Goal: Entertainment & Leisure: Consume media (video, audio)

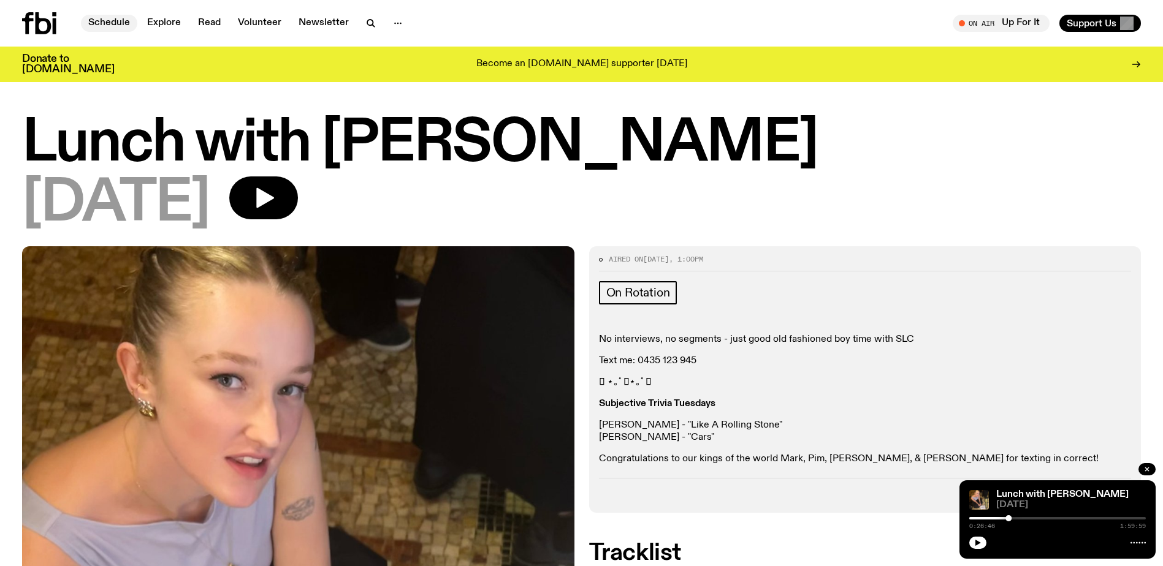
click at [107, 16] on link "Schedule" at bounding box center [109, 23] width 56 height 17
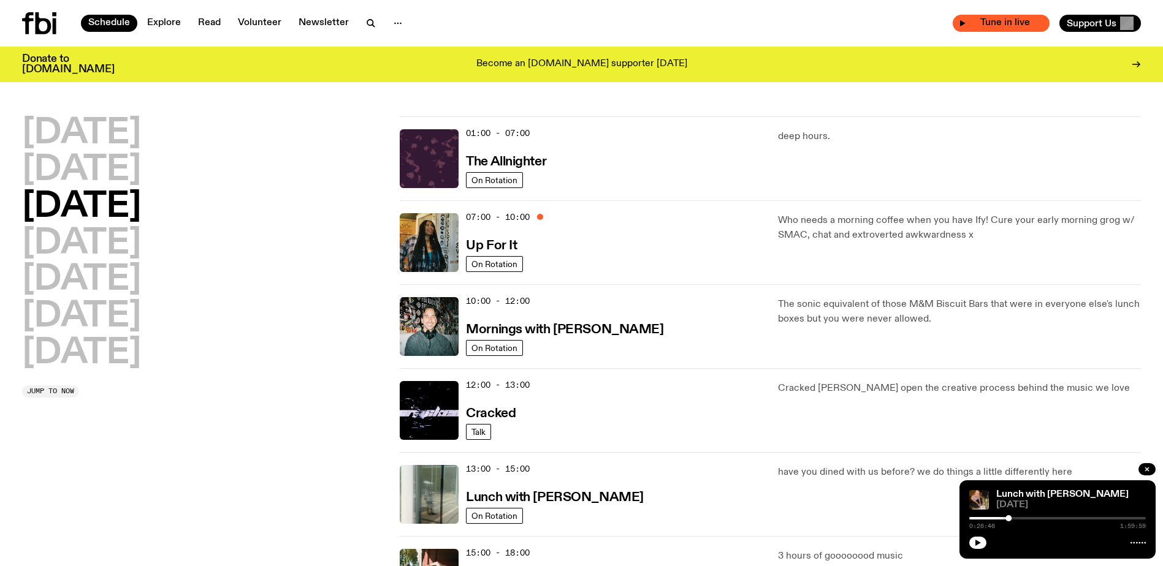
click at [1004, 25] on span "Tune in live" at bounding box center [1004, 22] width 77 height 9
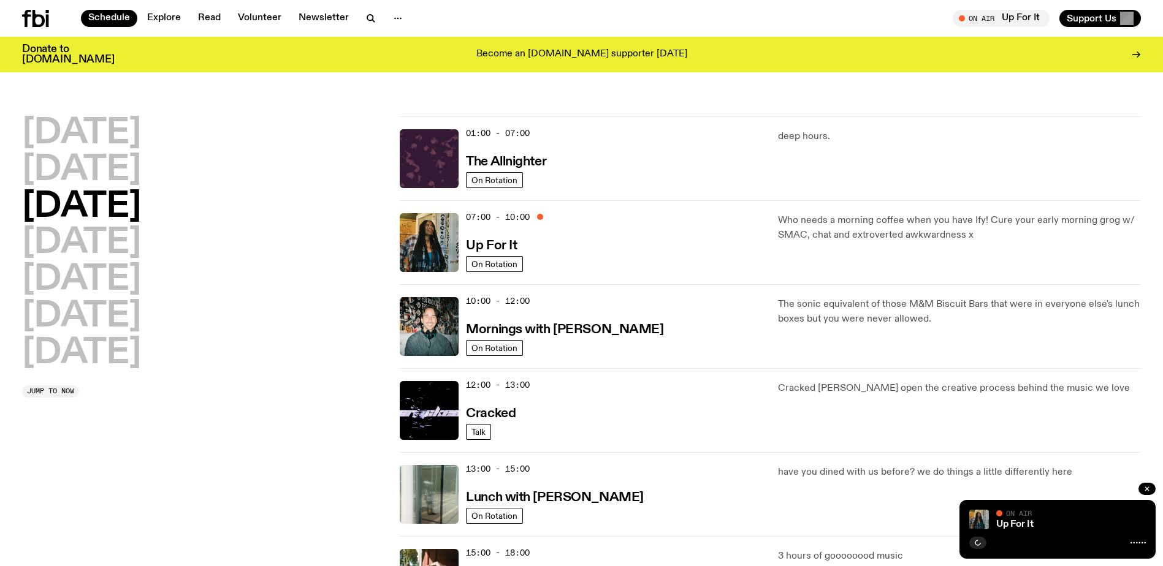
scroll to position [61, 0]
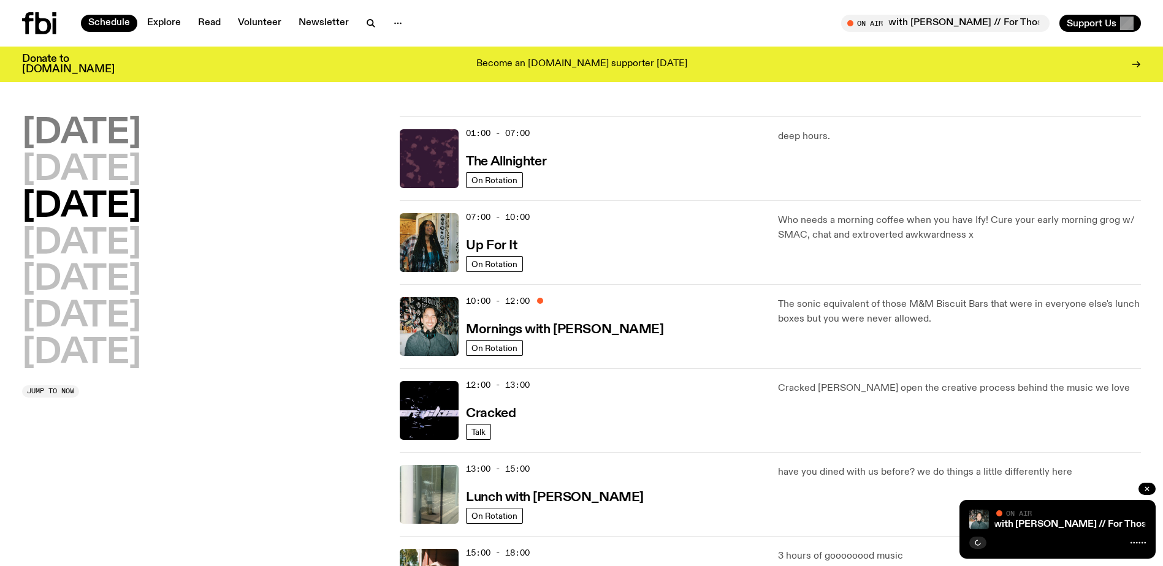
click at [112, 137] on h2 "[DATE]" at bounding box center [81, 133] width 119 height 34
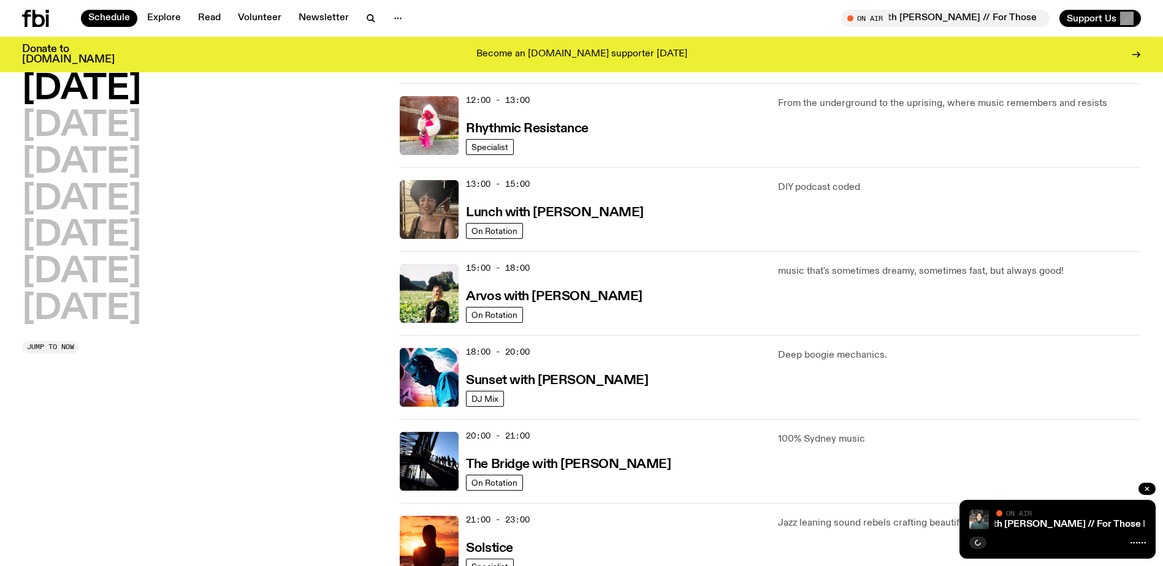
scroll to position [280, 0]
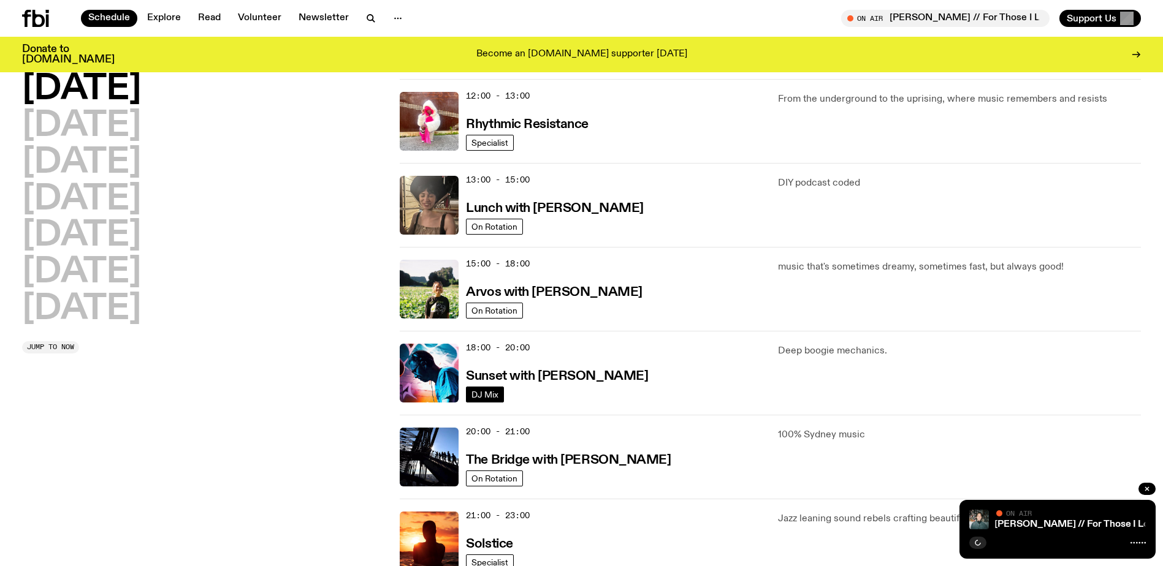
click at [491, 394] on span "DJ Mix" at bounding box center [484, 394] width 27 height 9
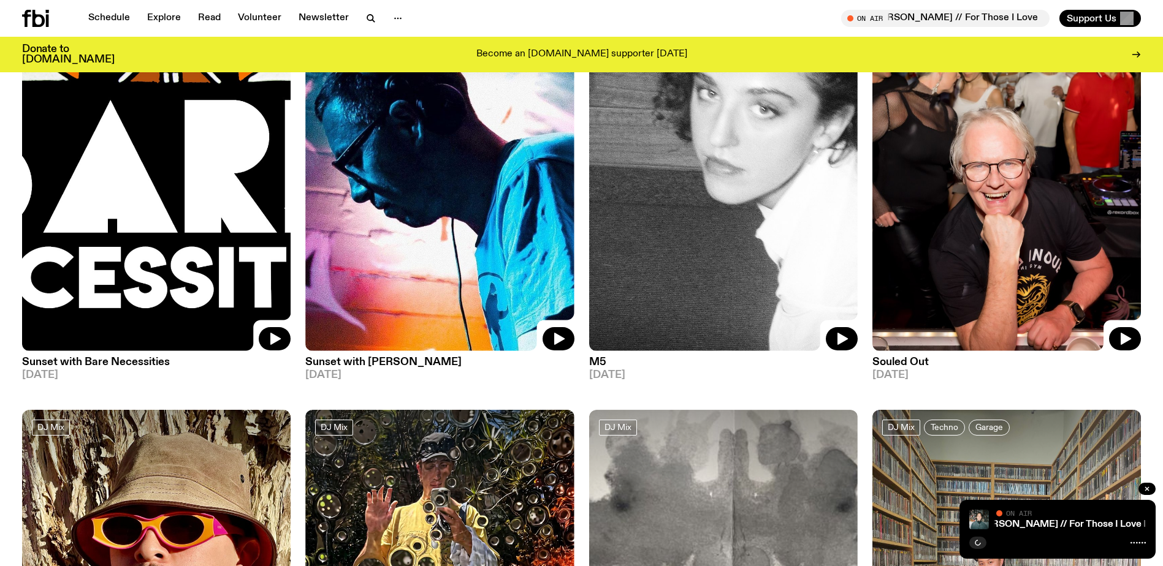
scroll to position [239, 0]
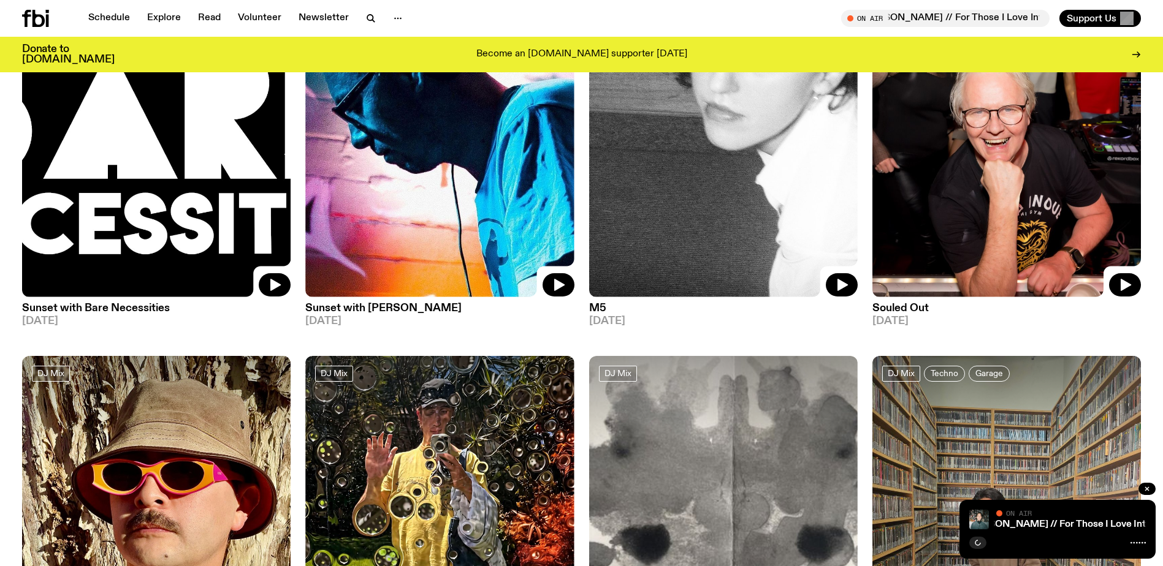
click at [367, 186] on img at bounding box center [439, 118] width 269 height 358
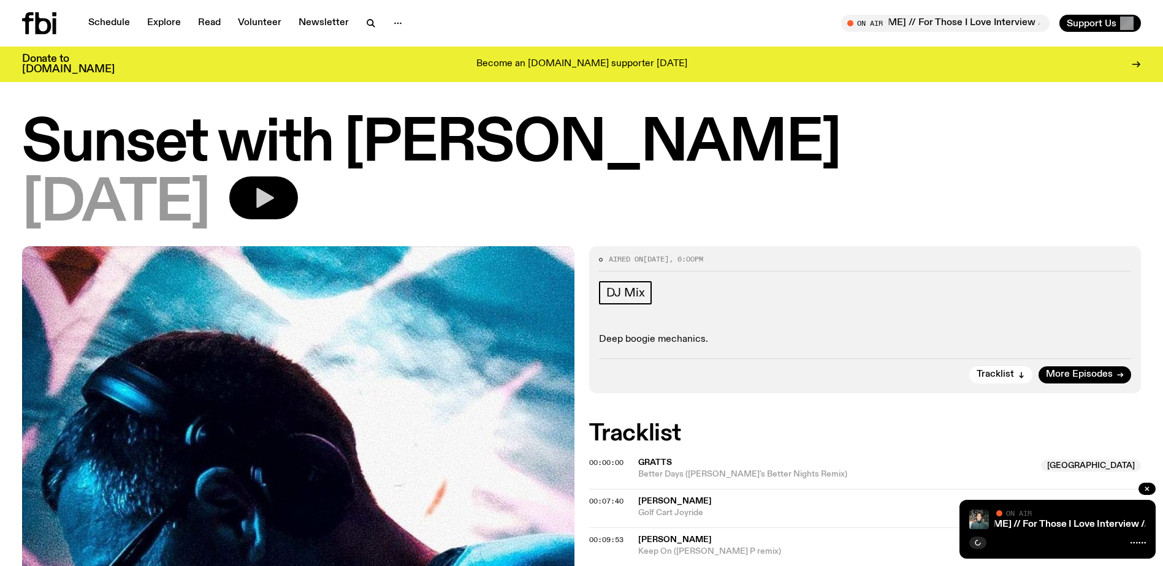
click at [276, 207] on icon "button" at bounding box center [263, 198] width 25 height 25
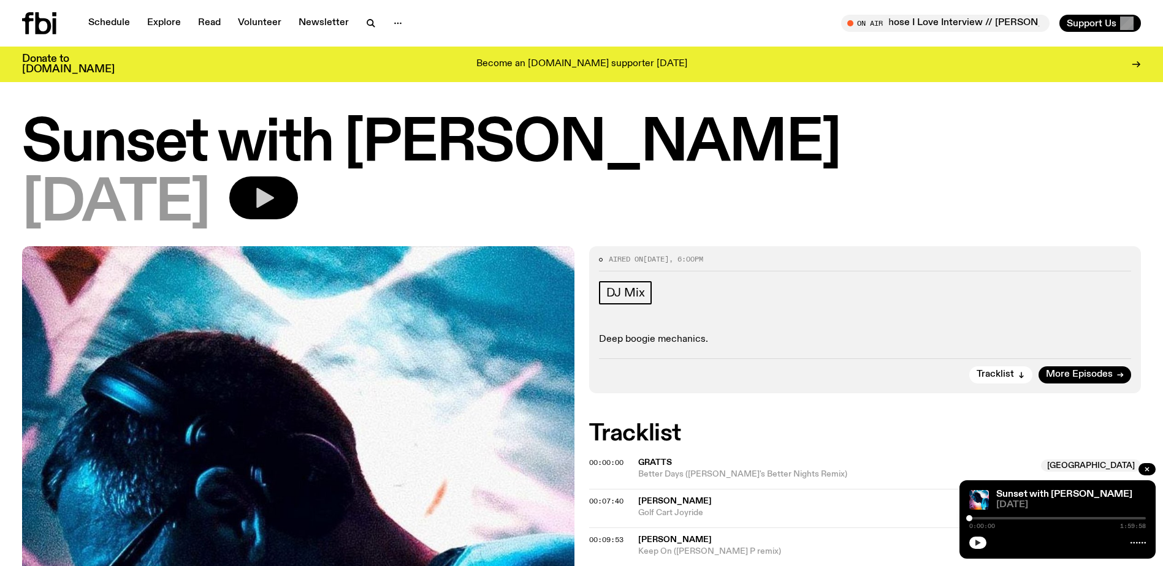
click at [977, 544] on icon "button" at bounding box center [978, 543] width 6 height 6
